Goal: Task Accomplishment & Management: Use online tool/utility

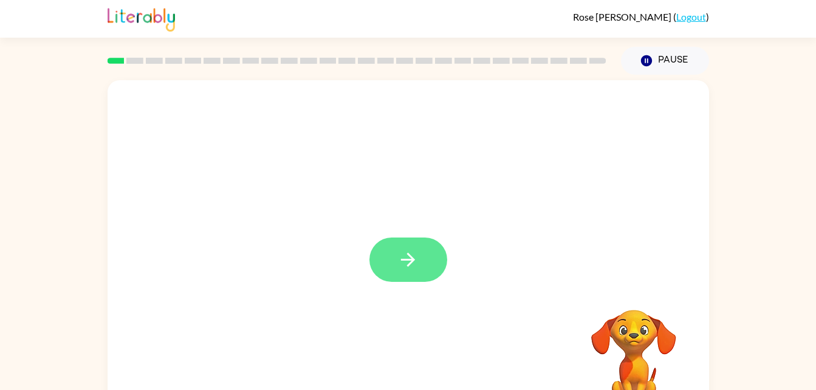
click at [404, 267] on icon "button" at bounding box center [407, 259] width 21 height 21
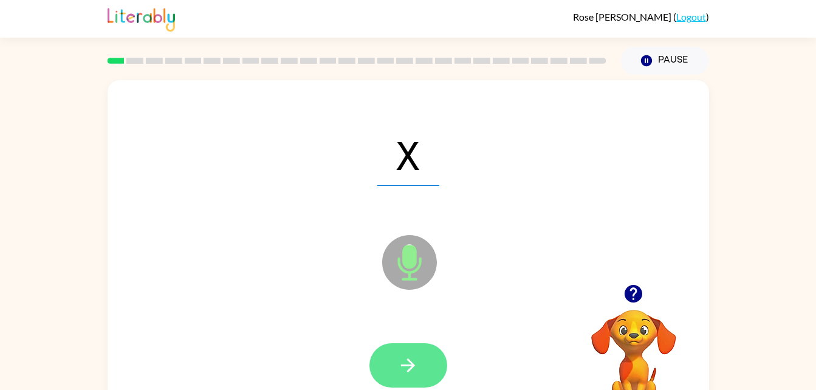
click at [412, 358] on icon "button" at bounding box center [407, 365] width 21 height 21
click at [411, 363] on icon "button" at bounding box center [408, 365] width 14 height 14
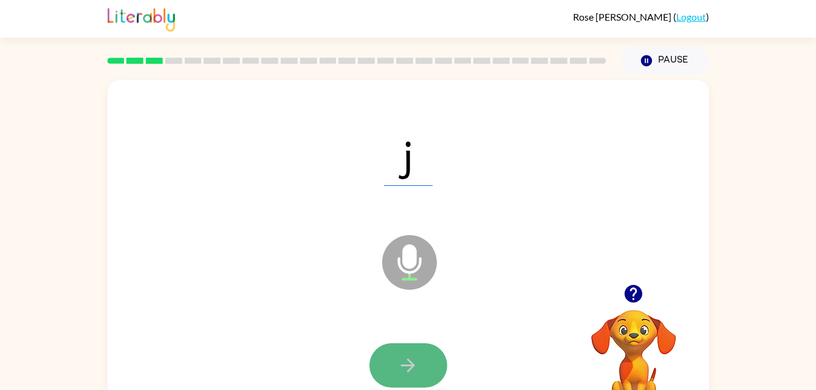
click at [415, 371] on icon "button" at bounding box center [407, 365] width 21 height 21
click at [412, 360] on icon "button" at bounding box center [407, 365] width 21 height 21
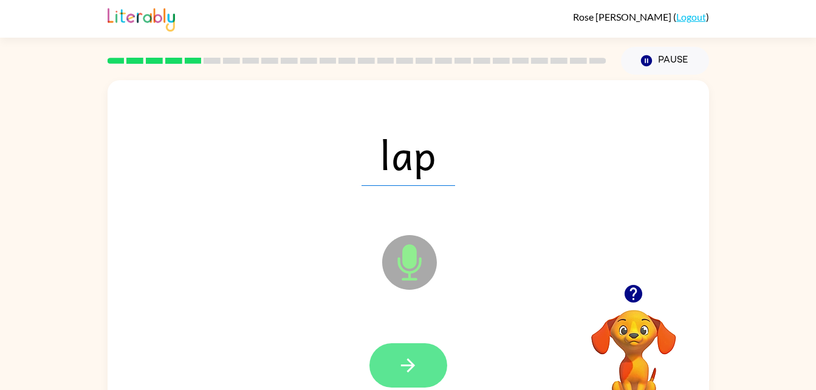
click at [423, 350] on button "button" at bounding box center [408, 365] width 78 height 44
click at [404, 364] on icon "button" at bounding box center [408, 365] width 14 height 14
click at [403, 352] on button "button" at bounding box center [408, 365] width 78 height 44
click at [410, 382] on button "button" at bounding box center [408, 365] width 78 height 44
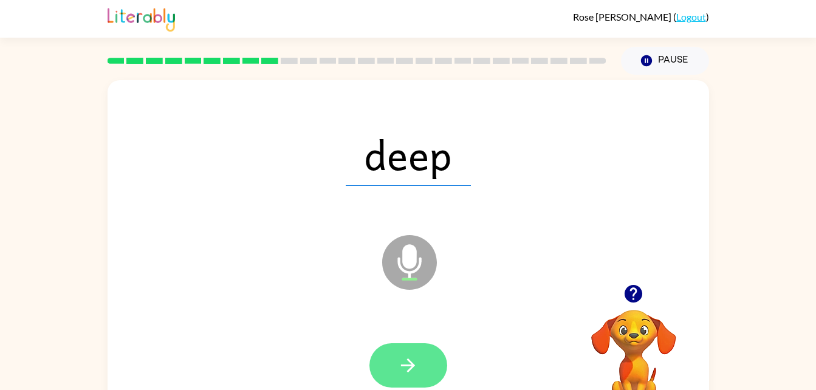
click at [418, 366] on button "button" at bounding box center [408, 365] width 78 height 44
click at [409, 367] on icon "button" at bounding box center [407, 365] width 21 height 21
click at [419, 369] on button "button" at bounding box center [408, 365] width 78 height 44
click at [424, 370] on button "button" at bounding box center [408, 365] width 78 height 44
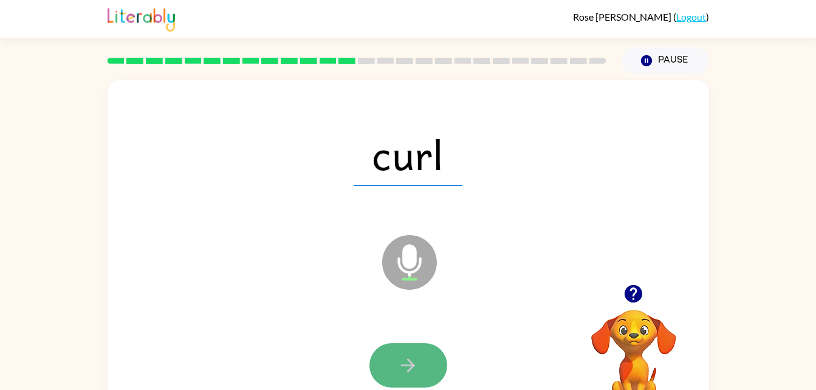
click at [412, 353] on button "button" at bounding box center [408, 365] width 78 height 44
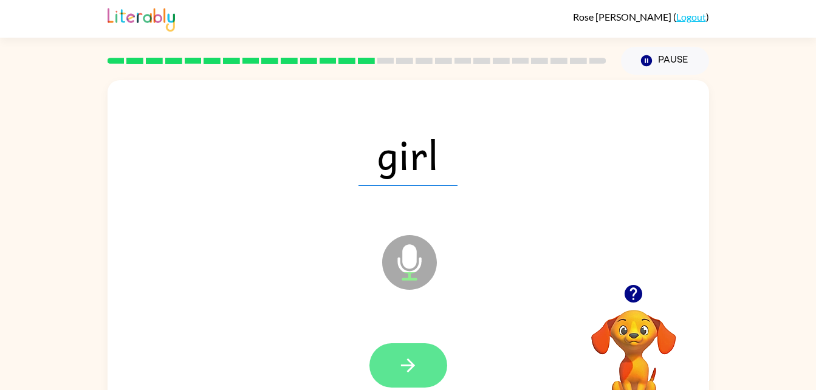
click at [404, 350] on button "button" at bounding box center [408, 365] width 78 height 44
click at [424, 366] on button "button" at bounding box center [408, 365] width 78 height 44
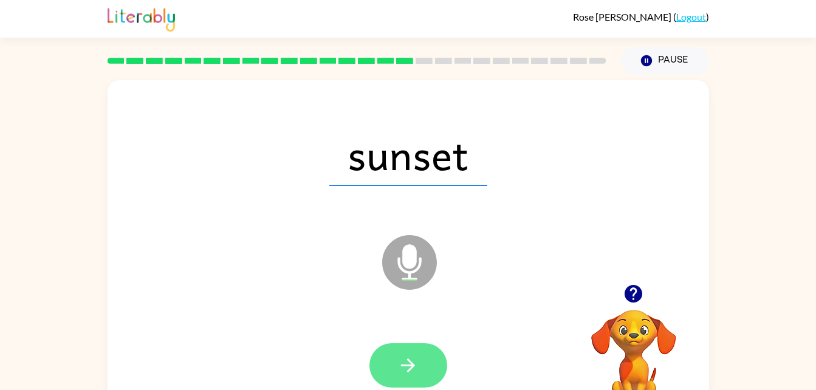
click at [420, 366] on button "button" at bounding box center [408, 365] width 78 height 44
click at [419, 367] on button "button" at bounding box center [408, 365] width 78 height 44
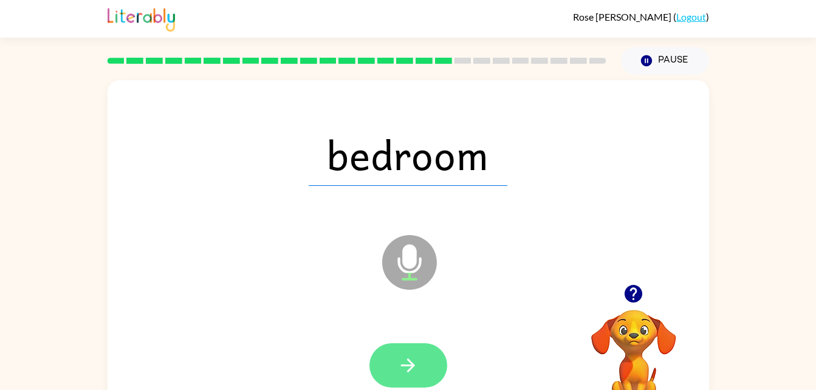
click at [412, 376] on button "button" at bounding box center [408, 365] width 78 height 44
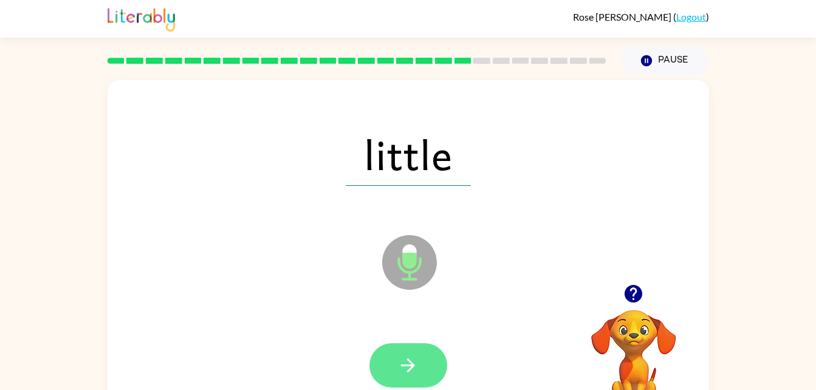
click at [414, 349] on button "button" at bounding box center [408, 365] width 78 height 44
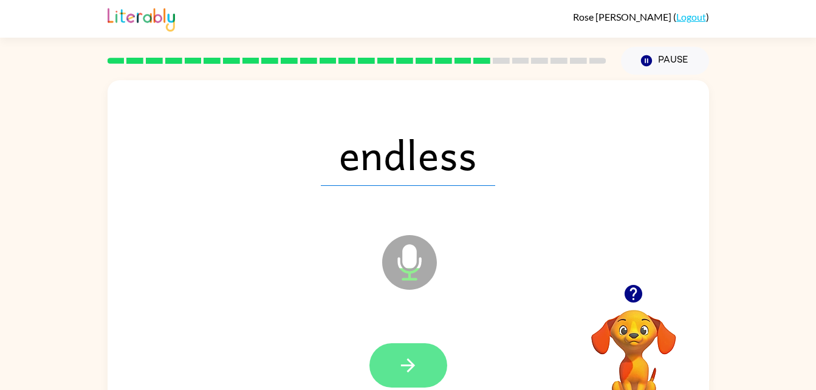
click at [411, 359] on icon "button" at bounding box center [407, 365] width 21 height 21
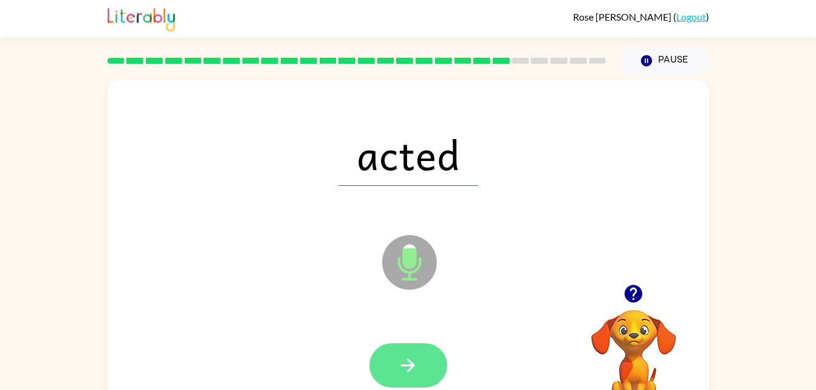
click at [401, 364] on icon "button" at bounding box center [407, 365] width 21 height 21
click at [424, 374] on button "button" at bounding box center [408, 365] width 78 height 44
click at [417, 353] on button "button" at bounding box center [408, 365] width 78 height 44
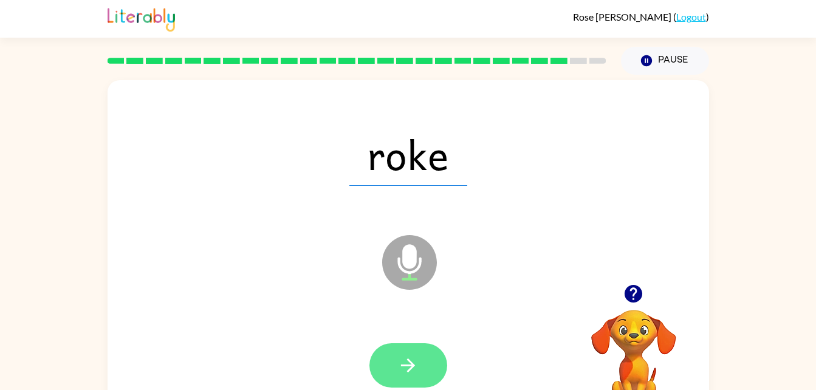
click at [414, 356] on icon "button" at bounding box center [407, 365] width 21 height 21
click at [420, 359] on button "button" at bounding box center [408, 365] width 78 height 44
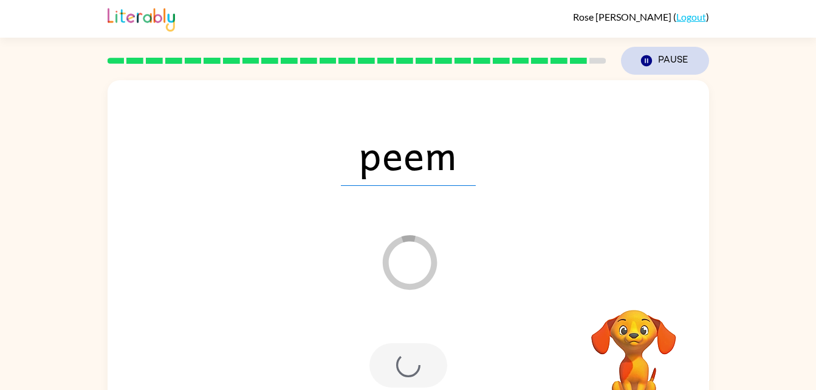
click at [669, 65] on button "Pause Pause" at bounding box center [665, 61] width 88 height 28
